Goal: Transaction & Acquisition: Purchase product/service

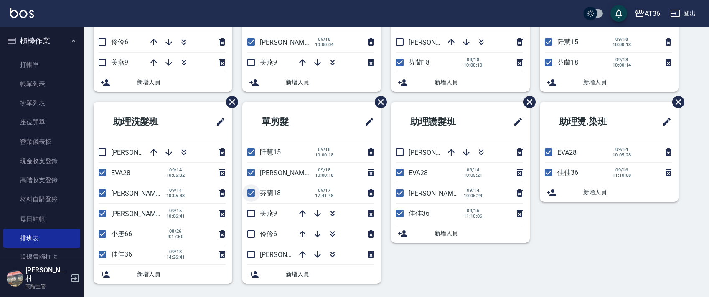
scroll to position [157, 0]
click at [251, 214] on input "checkbox" at bounding box center [251, 214] width 18 height 18
checkbox input "true"
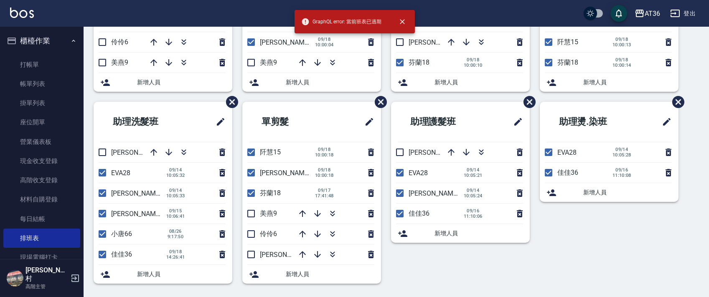
scroll to position [0, 0]
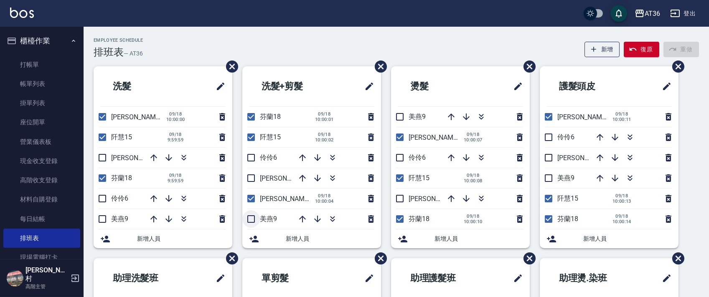
click at [249, 220] on input "checkbox" at bounding box center [251, 219] width 18 height 18
checkbox input "true"
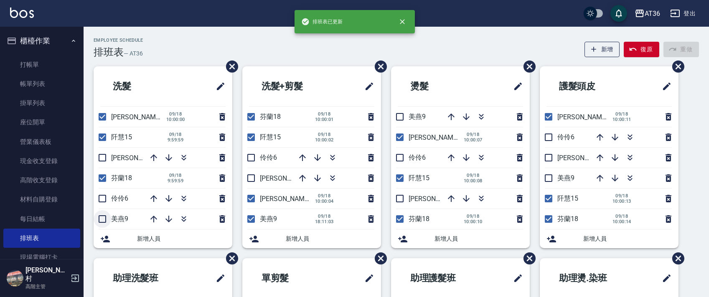
click at [100, 218] on input "checkbox" at bounding box center [103, 219] width 18 height 18
checkbox input "true"
click at [398, 118] on input "checkbox" at bounding box center [400, 117] width 18 height 18
checkbox input "true"
click at [548, 177] on input "checkbox" at bounding box center [548, 179] width 18 height 18
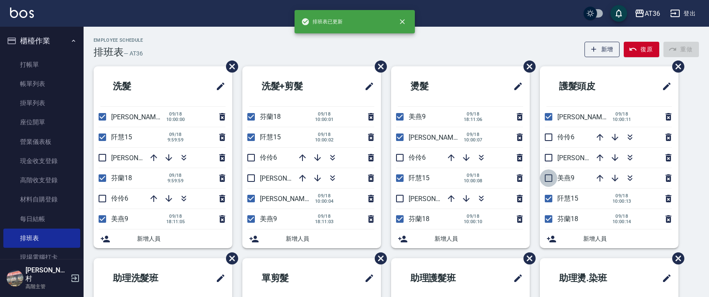
checkbox input "true"
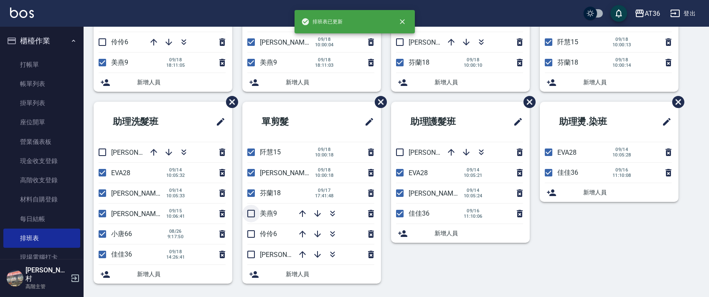
click at [247, 209] on input "checkbox" at bounding box center [251, 214] width 18 height 18
checkbox input "true"
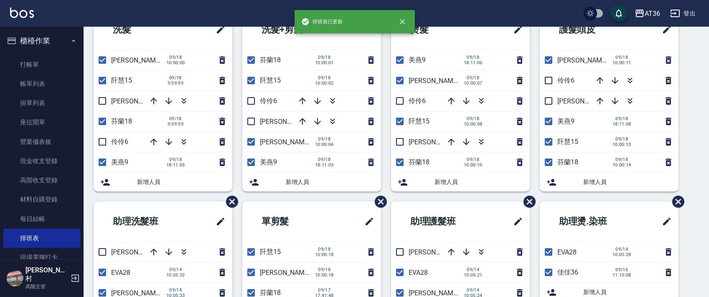
scroll to position [0, 0]
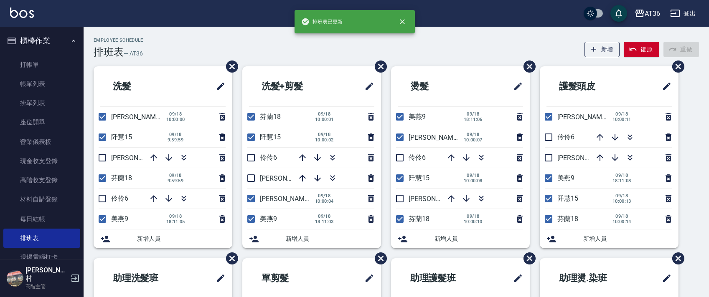
click at [353, 56] on div "Employee Schedule 排班表 — AT36 新增 復原 重做" at bounding box center [396, 48] width 605 height 20
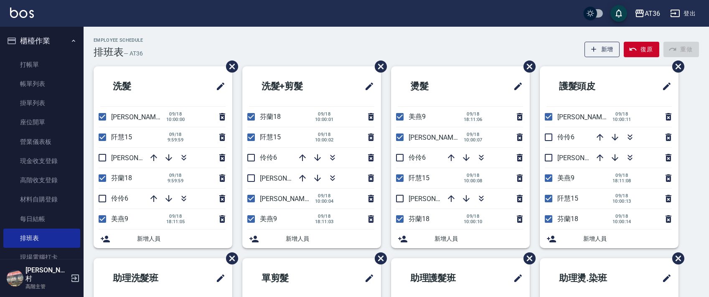
click at [164, 47] on div "Employee Schedule 排班表 — AT36 新增 復原 重做" at bounding box center [396, 48] width 605 height 20
click at [182, 51] on div "Employee Schedule 排班表 — AT36 新增 復原 重做" at bounding box center [396, 48] width 605 height 20
click at [45, 220] on link "每日結帳" at bounding box center [41, 219] width 77 height 19
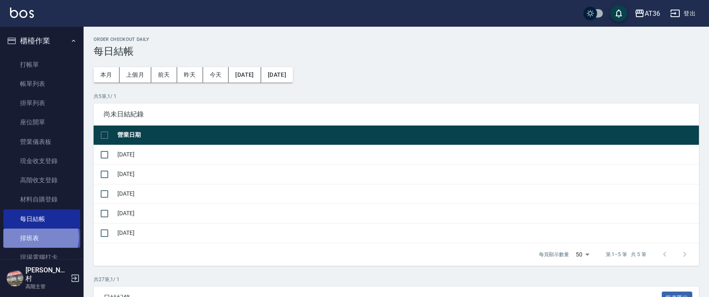
click at [40, 238] on link "排班表" at bounding box center [41, 238] width 77 height 19
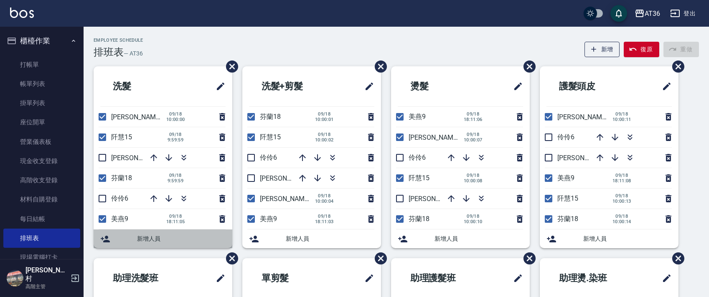
click at [143, 239] on span "新增人員" at bounding box center [181, 239] width 89 height 9
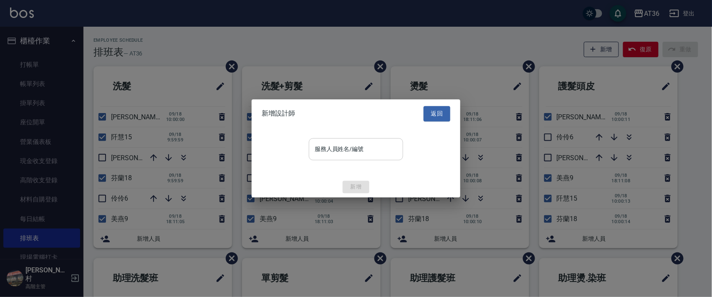
click at [345, 149] on div "服務人員姓名/編號 服務人員姓名/編號" at bounding box center [356, 149] width 94 height 22
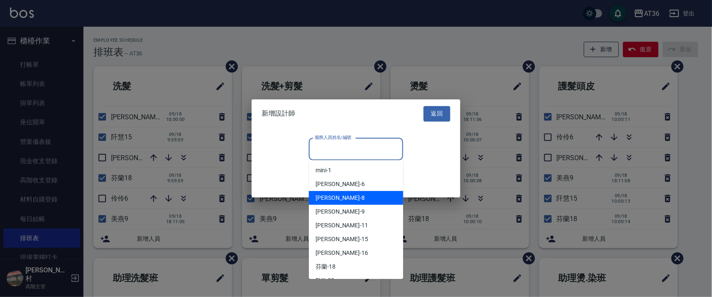
click at [349, 198] on div "Allen -8" at bounding box center [356, 198] width 94 height 14
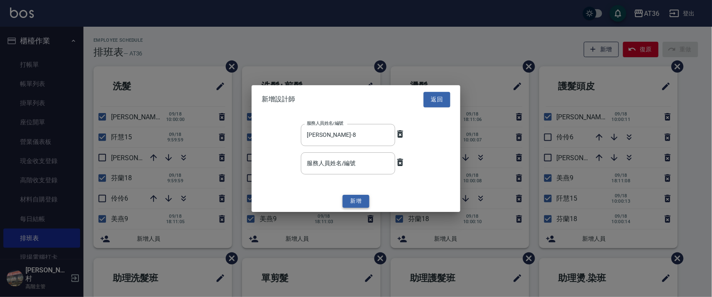
click at [360, 204] on button "新增" at bounding box center [356, 201] width 27 height 13
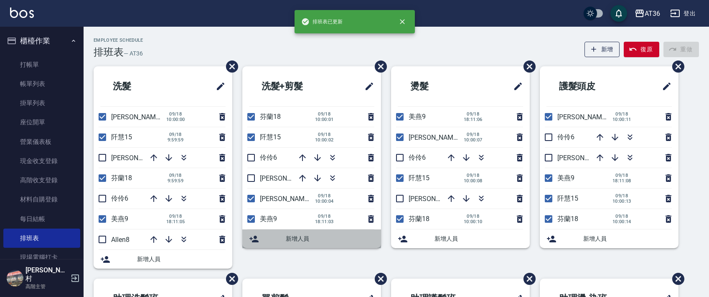
click at [301, 242] on span "新增人員" at bounding box center [330, 239] width 89 height 9
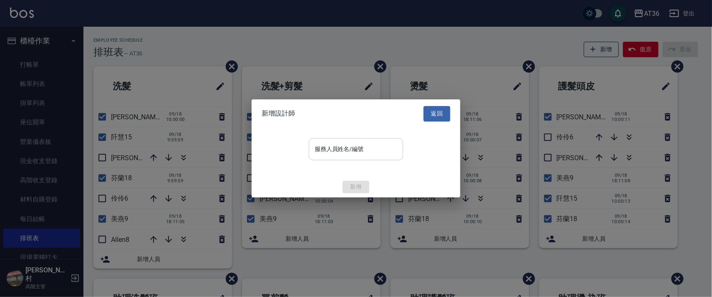
click at [342, 150] on input "服務人員姓名/編號" at bounding box center [356, 149] width 87 height 15
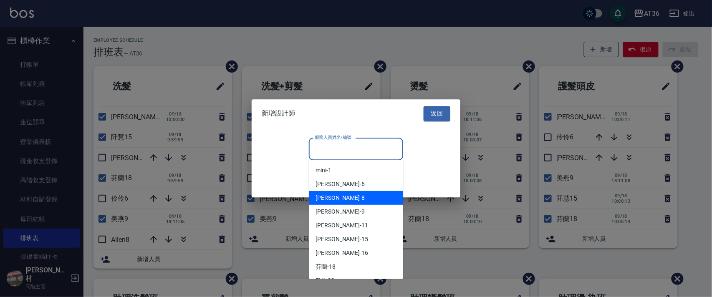
click at [332, 202] on span "Allen -8" at bounding box center [340, 198] width 49 height 9
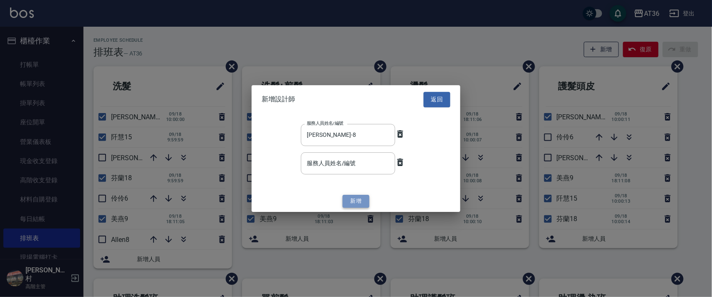
click at [367, 200] on button "新增" at bounding box center [356, 201] width 27 height 13
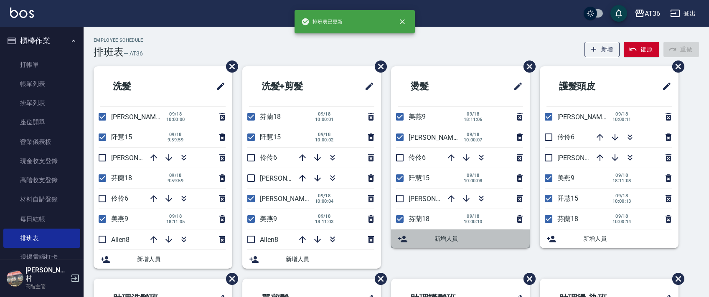
click at [455, 237] on span "新增人員" at bounding box center [478, 239] width 89 height 9
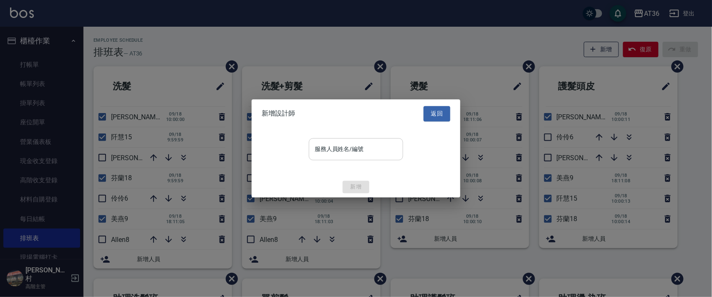
click at [359, 149] on div "服務人員姓名/編號 服務人員姓名/編號" at bounding box center [356, 149] width 94 height 22
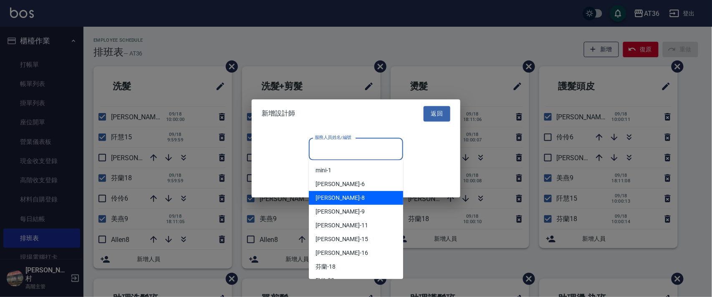
click at [347, 193] on div "Allen -8" at bounding box center [356, 198] width 94 height 14
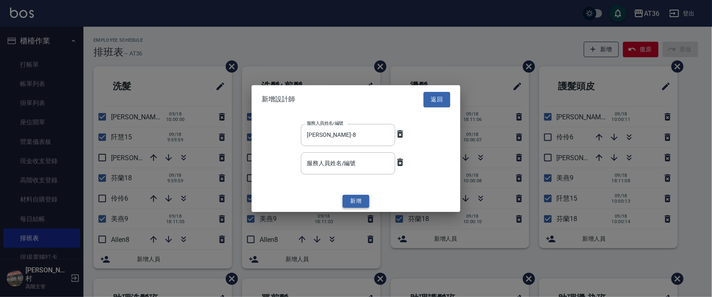
click at [362, 203] on button "新增" at bounding box center [356, 201] width 27 height 13
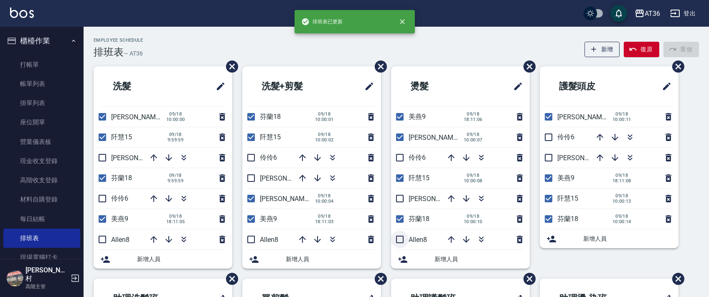
click at [399, 240] on input "checkbox" at bounding box center [400, 240] width 18 height 18
checkbox input "true"
click at [248, 240] on input "checkbox" at bounding box center [251, 240] width 18 height 18
checkbox input "true"
click at [102, 238] on input "checkbox" at bounding box center [103, 240] width 18 height 18
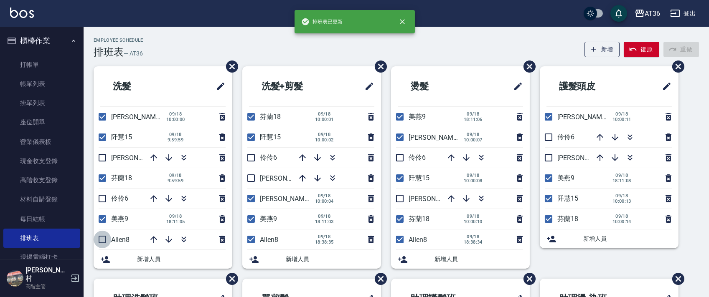
checkbox input "true"
click at [588, 236] on span "新增人員" at bounding box center [627, 239] width 89 height 9
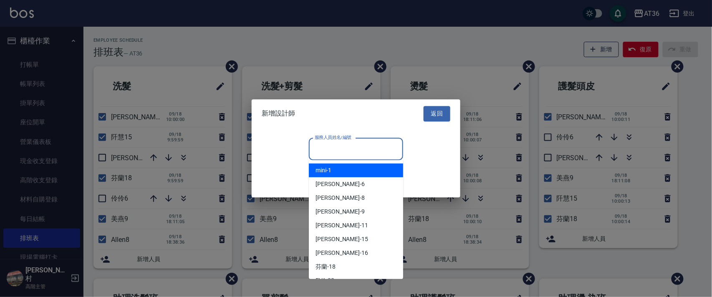
click at [333, 154] on input "服務人員姓名/編號" at bounding box center [356, 149] width 87 height 15
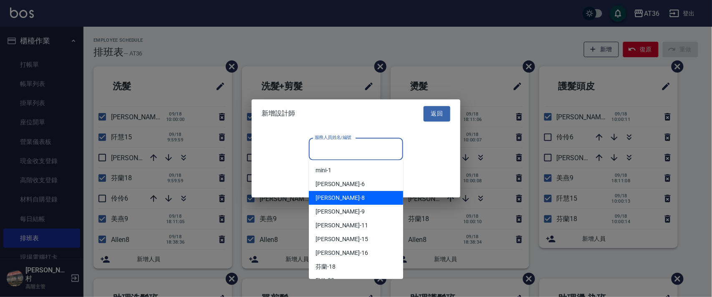
click at [334, 195] on div "Allen -8" at bounding box center [356, 198] width 94 height 14
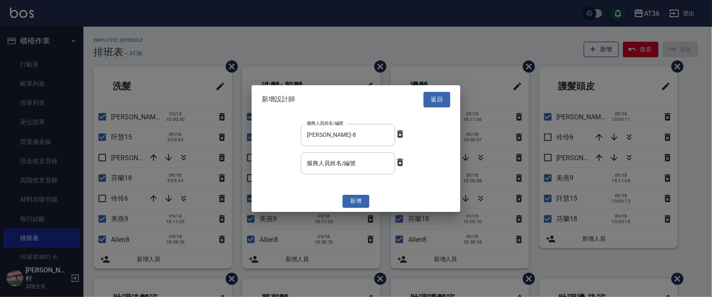
click at [364, 200] on button "新增" at bounding box center [356, 201] width 27 height 13
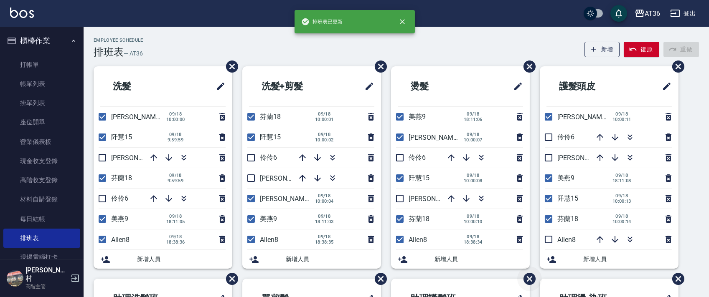
scroll to position [111, 0]
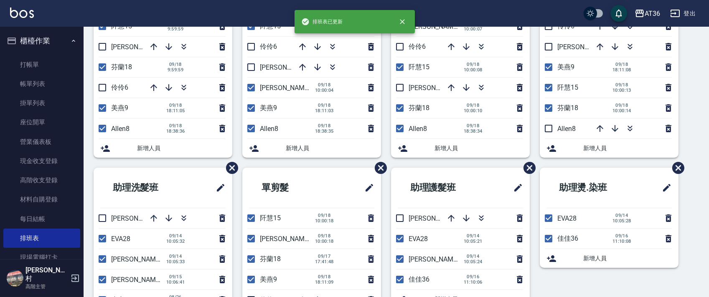
click at [546, 130] on input "checkbox" at bounding box center [548, 129] width 18 height 18
checkbox input "true"
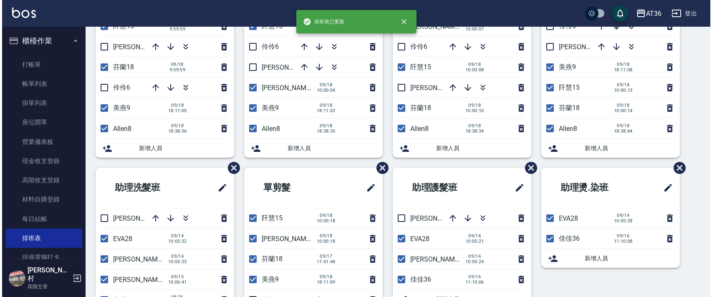
scroll to position [177, 0]
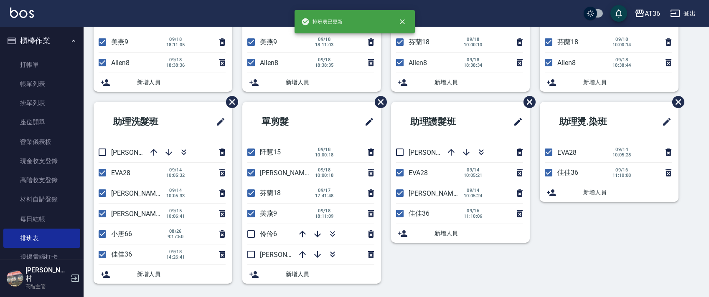
click at [296, 271] on span "新增人員" at bounding box center [330, 274] width 89 height 9
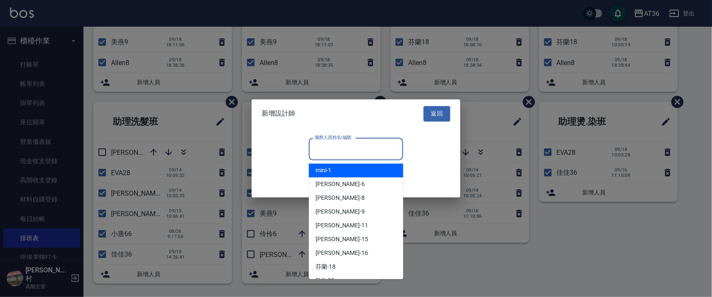
click at [319, 150] on div "服務人員姓名/編號 服務人員姓名/編號" at bounding box center [356, 149] width 94 height 22
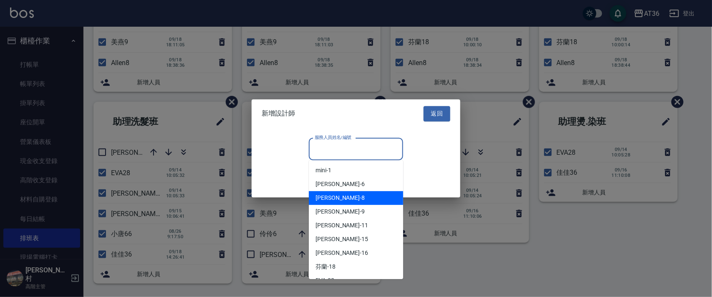
click at [333, 201] on div "Allen -8" at bounding box center [356, 199] width 94 height 14
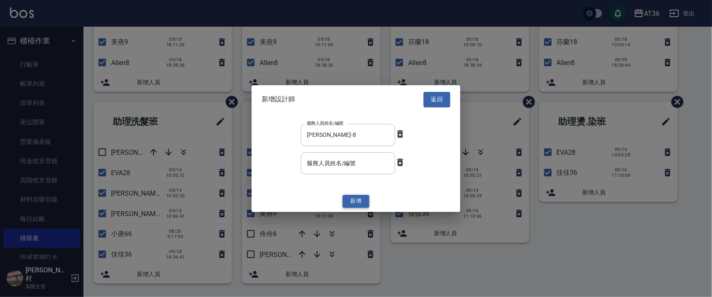
click at [361, 199] on button "新增" at bounding box center [356, 201] width 27 height 13
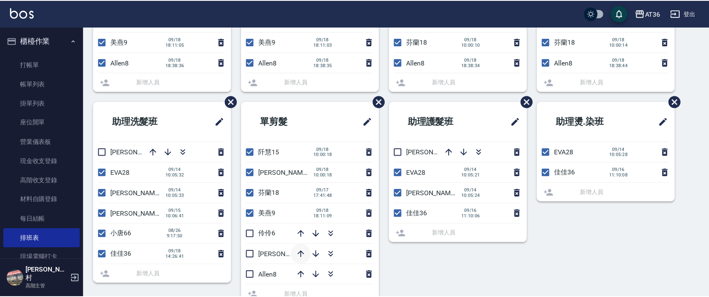
scroll to position [184, 0]
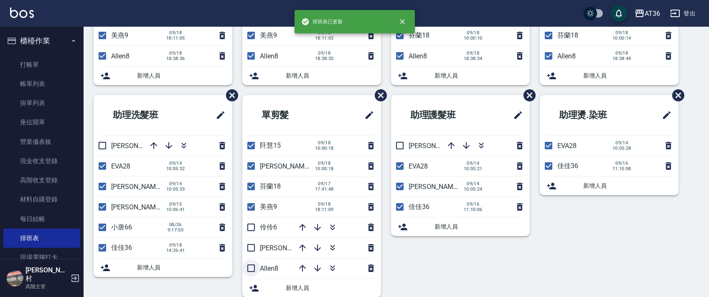
click at [245, 268] on input "checkbox" at bounding box center [251, 269] width 18 height 18
checkbox input "true"
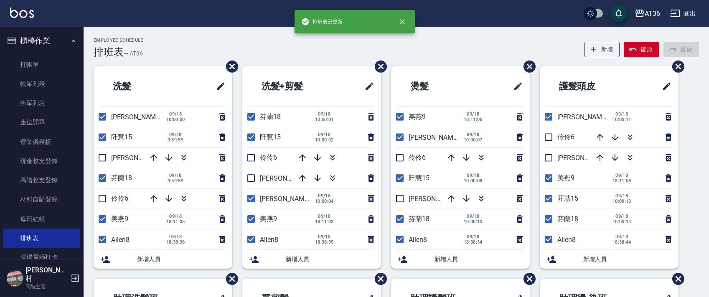
click at [441, 31] on div "Employee Schedule 排班表 — AT36 新增 復原 重做 洗髮 小鳳16 09/18 10:00:00 阡慧15 09/18 9:59:59…" at bounding box center [396, 261] width 625 height 468
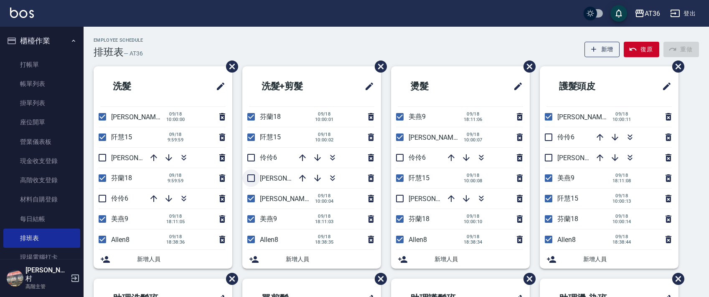
click at [251, 180] on input "checkbox" at bounding box center [251, 179] width 18 height 18
checkbox input "true"
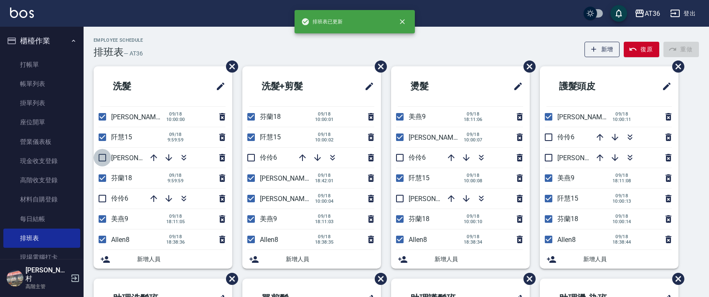
click at [104, 155] on input "checkbox" at bounding box center [103, 158] width 18 height 18
checkbox input "true"
click at [397, 197] on input "checkbox" at bounding box center [400, 199] width 18 height 18
checkbox input "true"
click at [548, 159] on input "checkbox" at bounding box center [548, 158] width 18 height 18
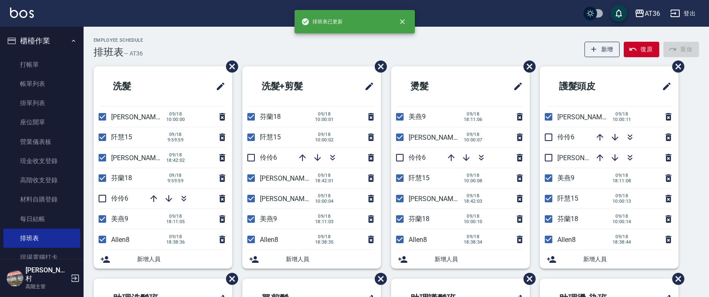
checkbox input "true"
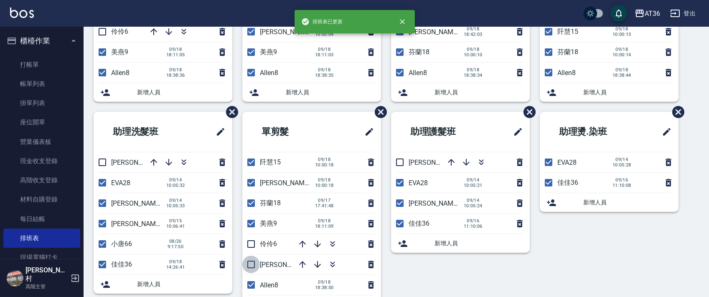
click at [251, 266] on input "checkbox" at bounding box center [251, 265] width 18 height 18
checkbox input "true"
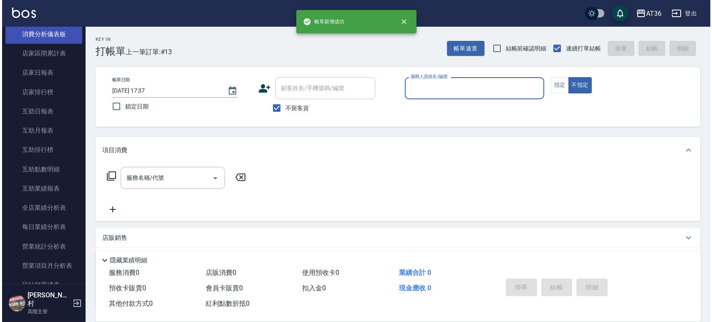
scroll to position [334, 0]
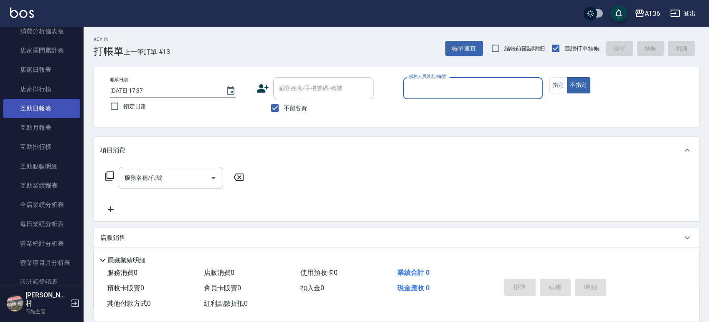
click at [35, 104] on link "互助日報表" at bounding box center [41, 108] width 77 height 19
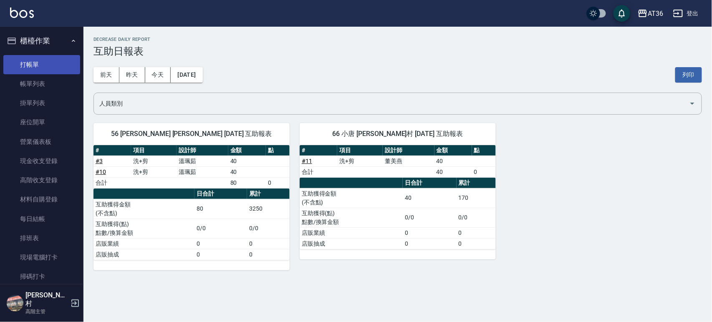
click at [38, 63] on link "打帳單" at bounding box center [41, 64] width 77 height 19
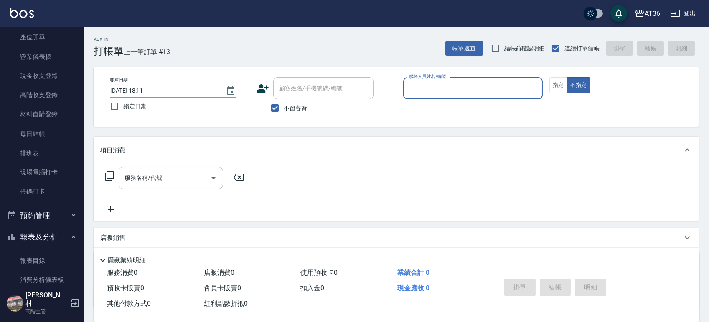
scroll to position [167, 0]
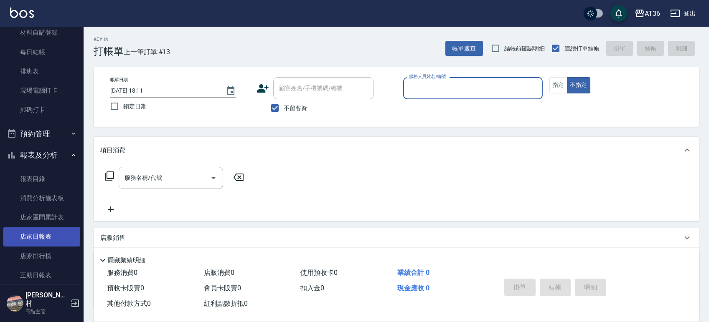
click at [36, 237] on link "店家日報表" at bounding box center [41, 236] width 77 height 19
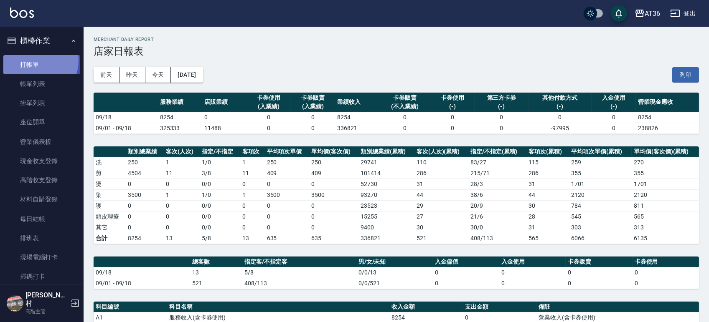
click at [35, 61] on link "打帳單" at bounding box center [41, 64] width 77 height 19
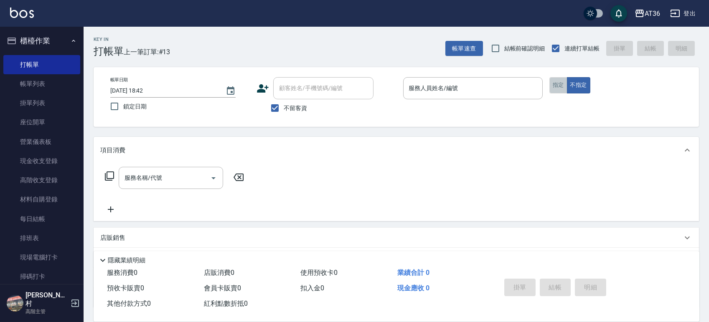
click at [562, 82] on button "指定" at bounding box center [558, 85] width 18 height 16
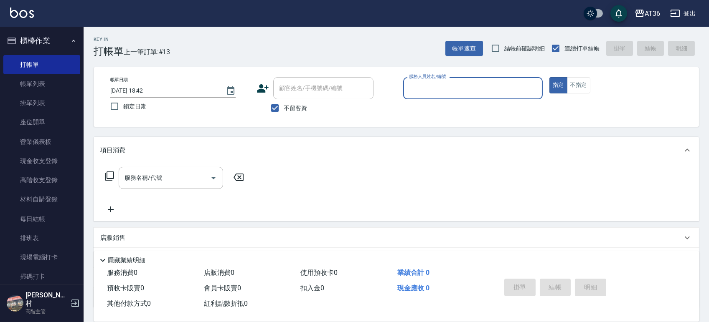
click at [496, 88] on input "服務人員姓名/編號" at bounding box center [473, 88] width 132 height 15
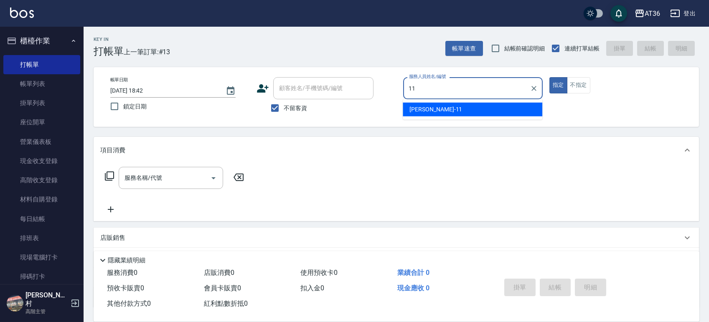
type input "11"
type button "true"
type input "[PERSON_NAME]-11"
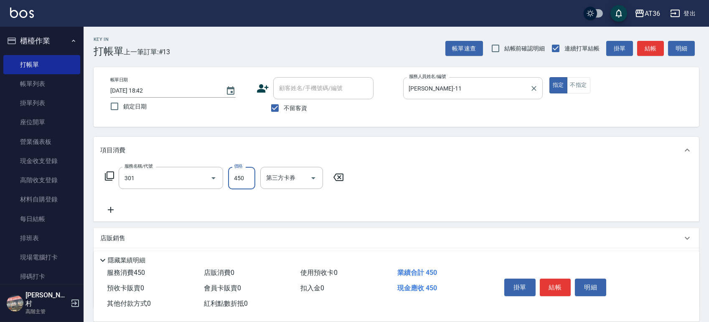
type input "洗+剪(301)"
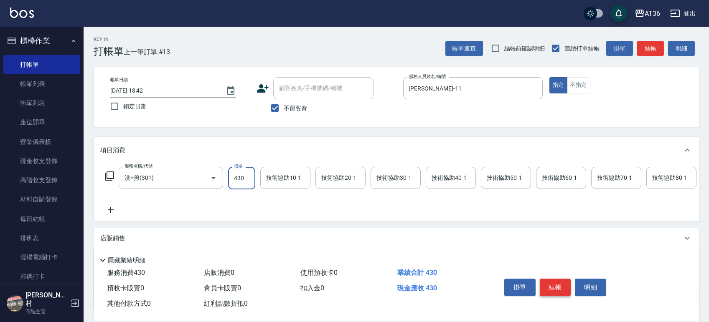
type input "430"
click at [563, 287] on button "結帳" at bounding box center [554, 288] width 31 height 18
